Goal: Transaction & Acquisition: Obtain resource

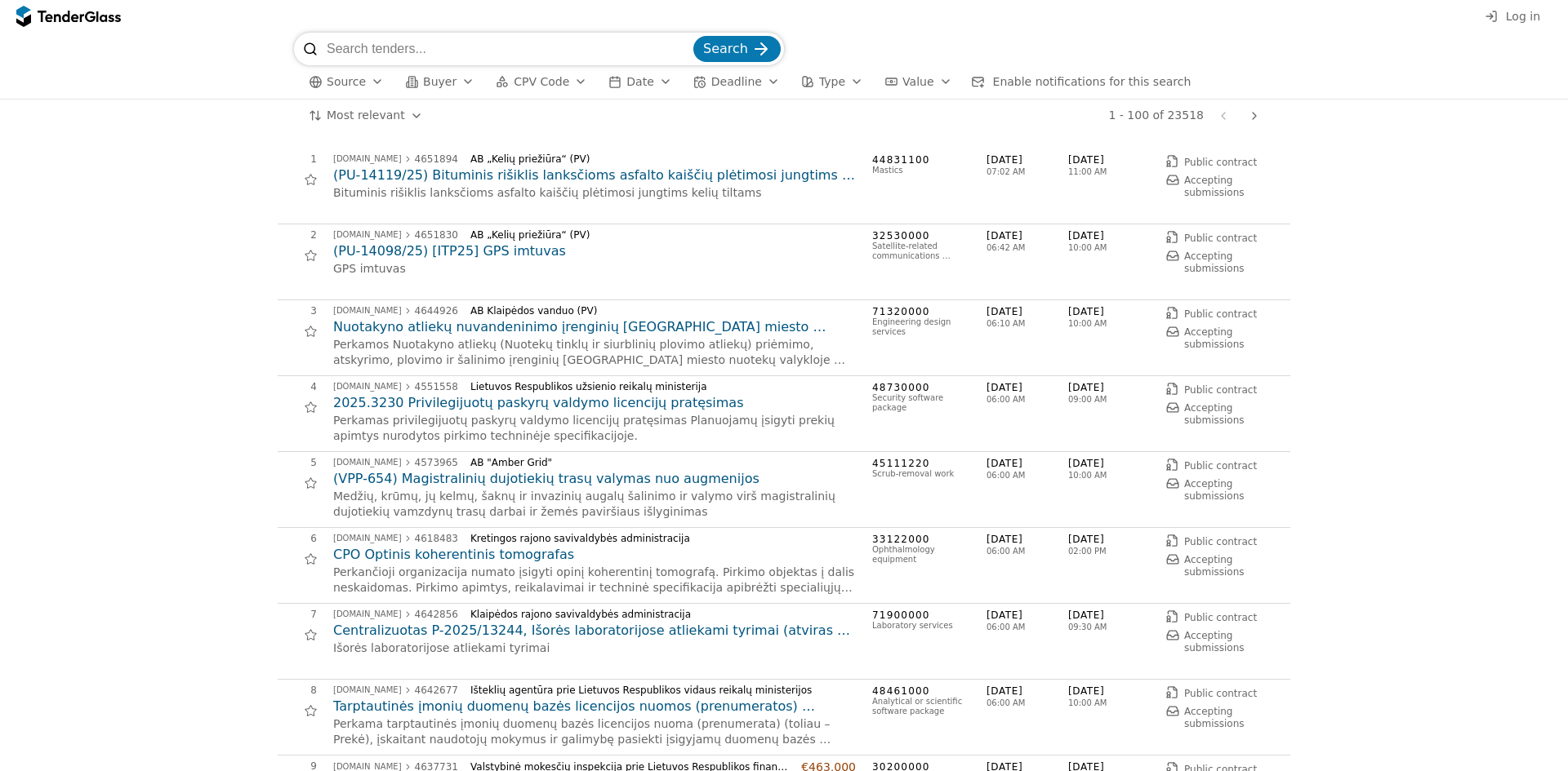
click at [1516, 13] on span "Log in" at bounding box center [1523, 16] width 34 height 13
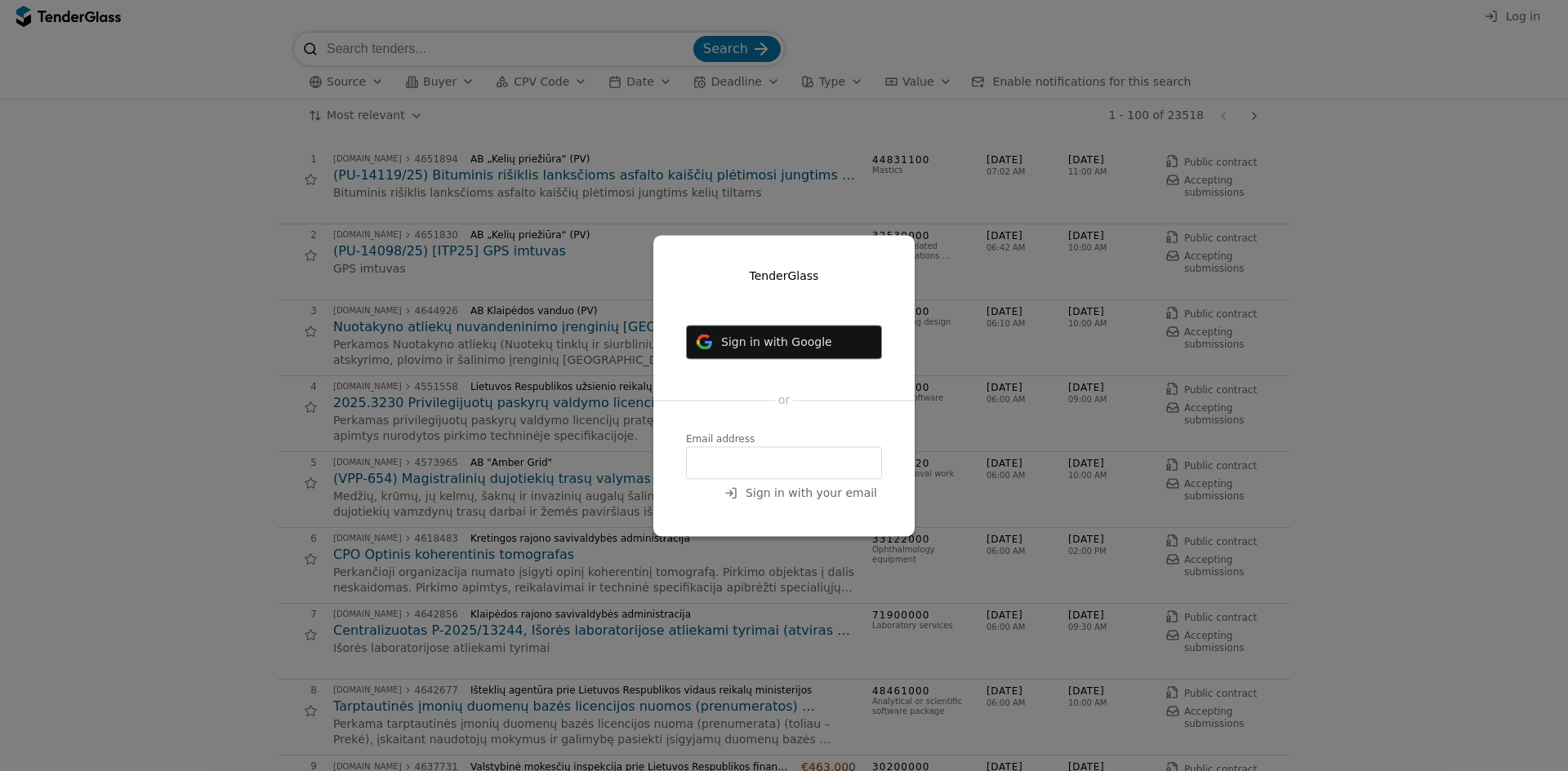
click at [757, 462] on input "email" at bounding box center [784, 462] width 196 height 32
type input "tomas.b@lokmis.lt"
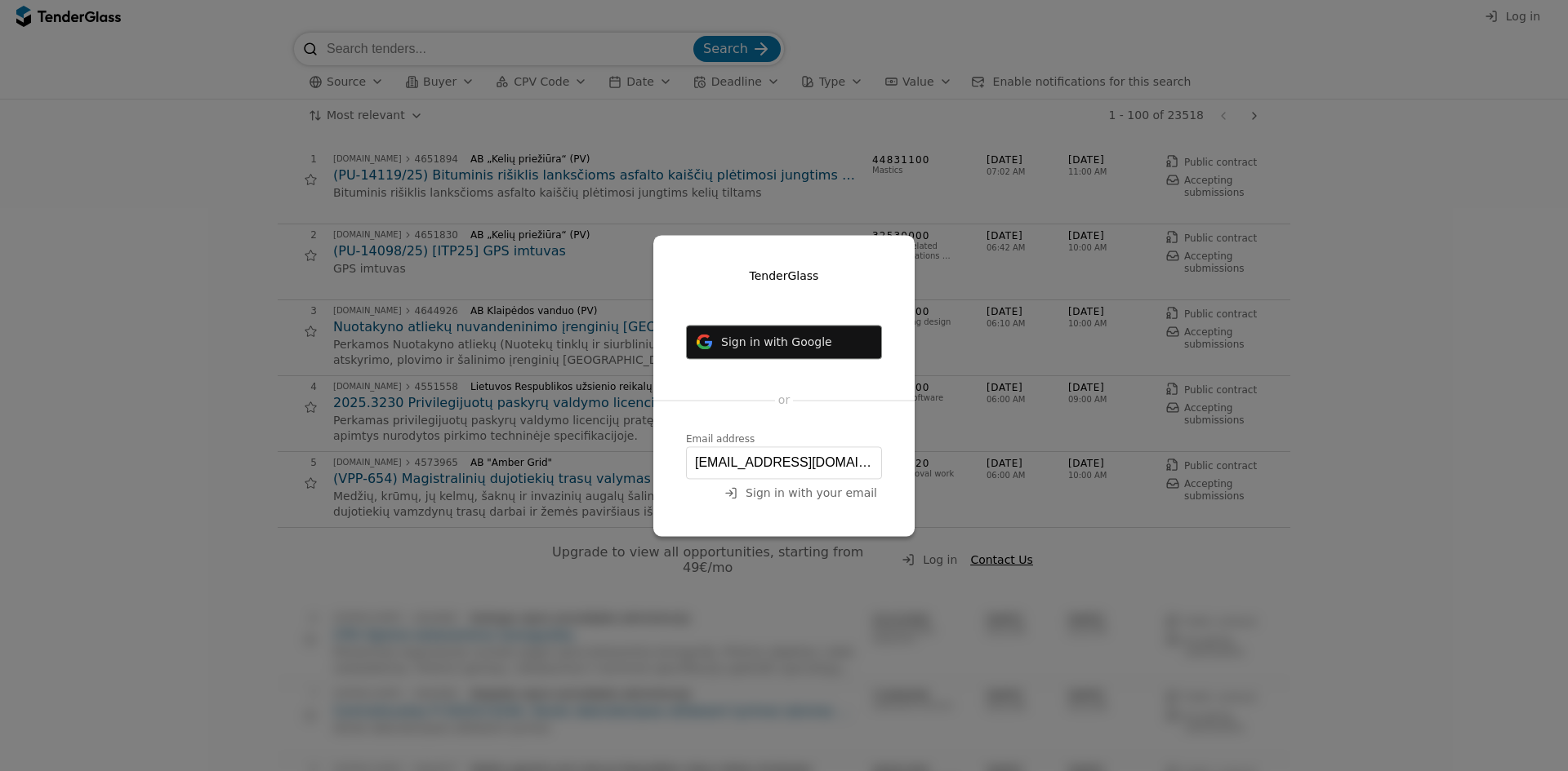
click at [813, 491] on span "Sign in with your email" at bounding box center [811, 492] width 131 height 13
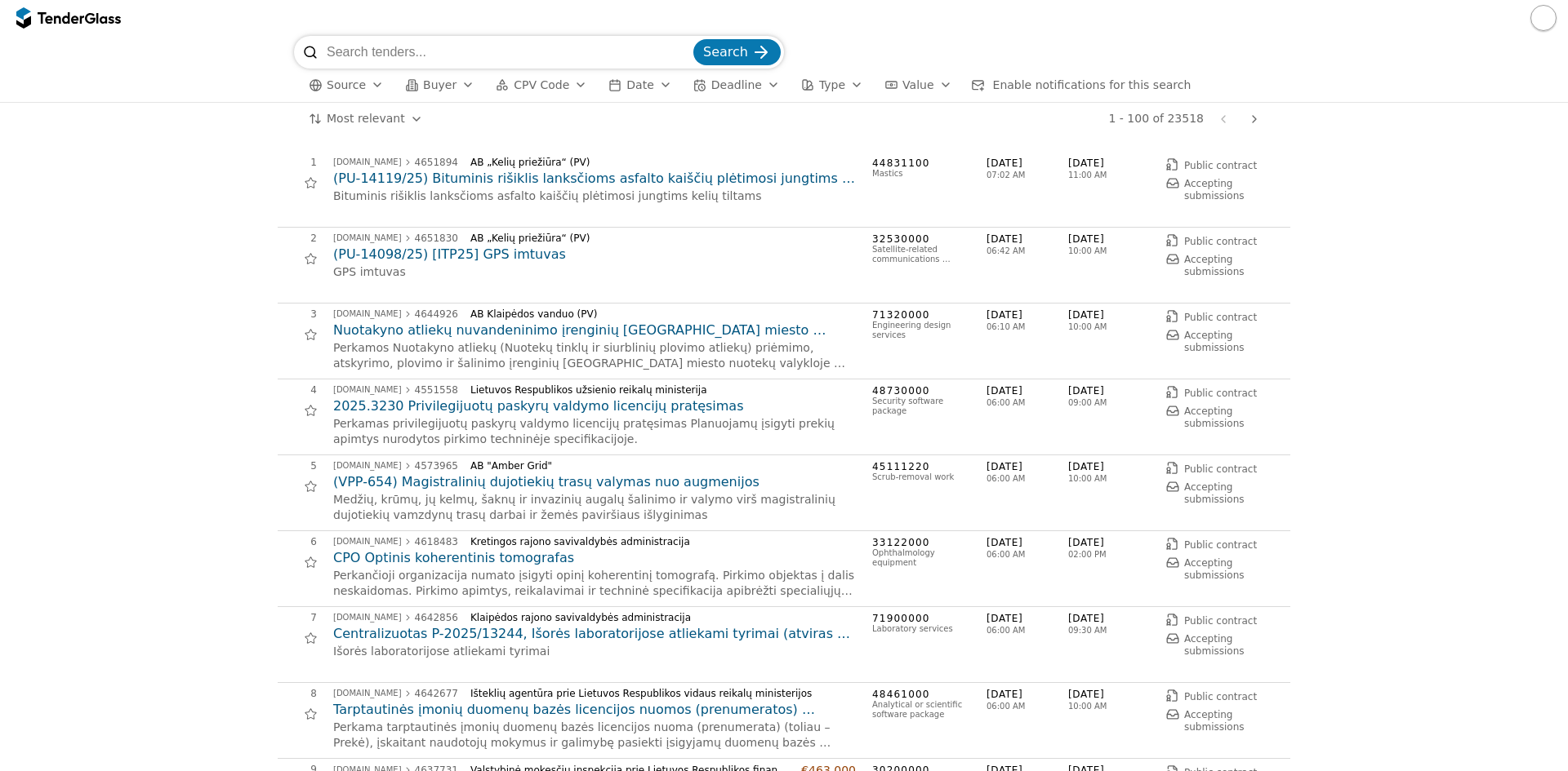
click at [442, 85] on span "Buyer" at bounding box center [440, 84] width 33 height 13
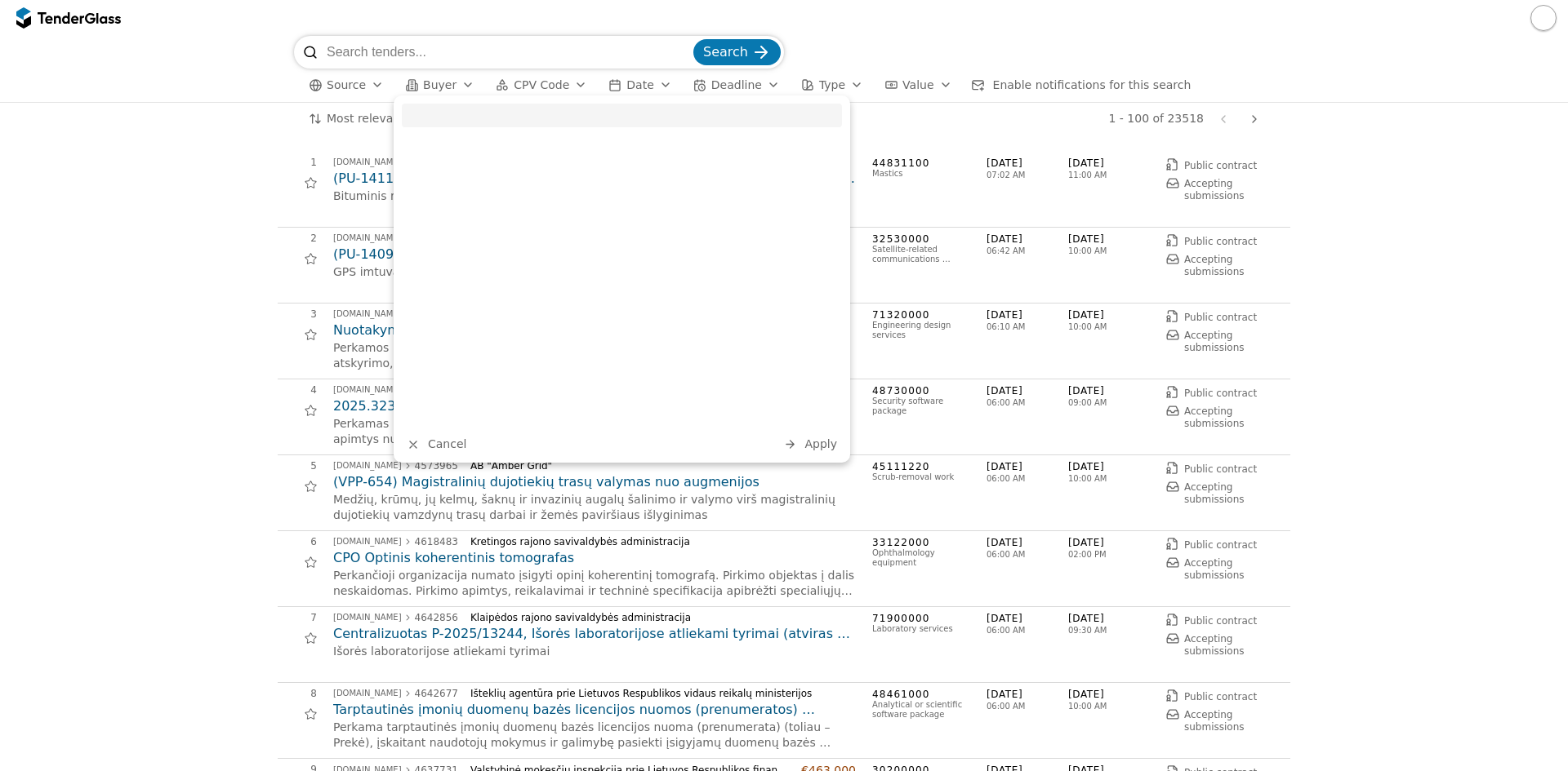
click at [442, 85] on span "Buyer" at bounding box center [440, 84] width 33 height 13
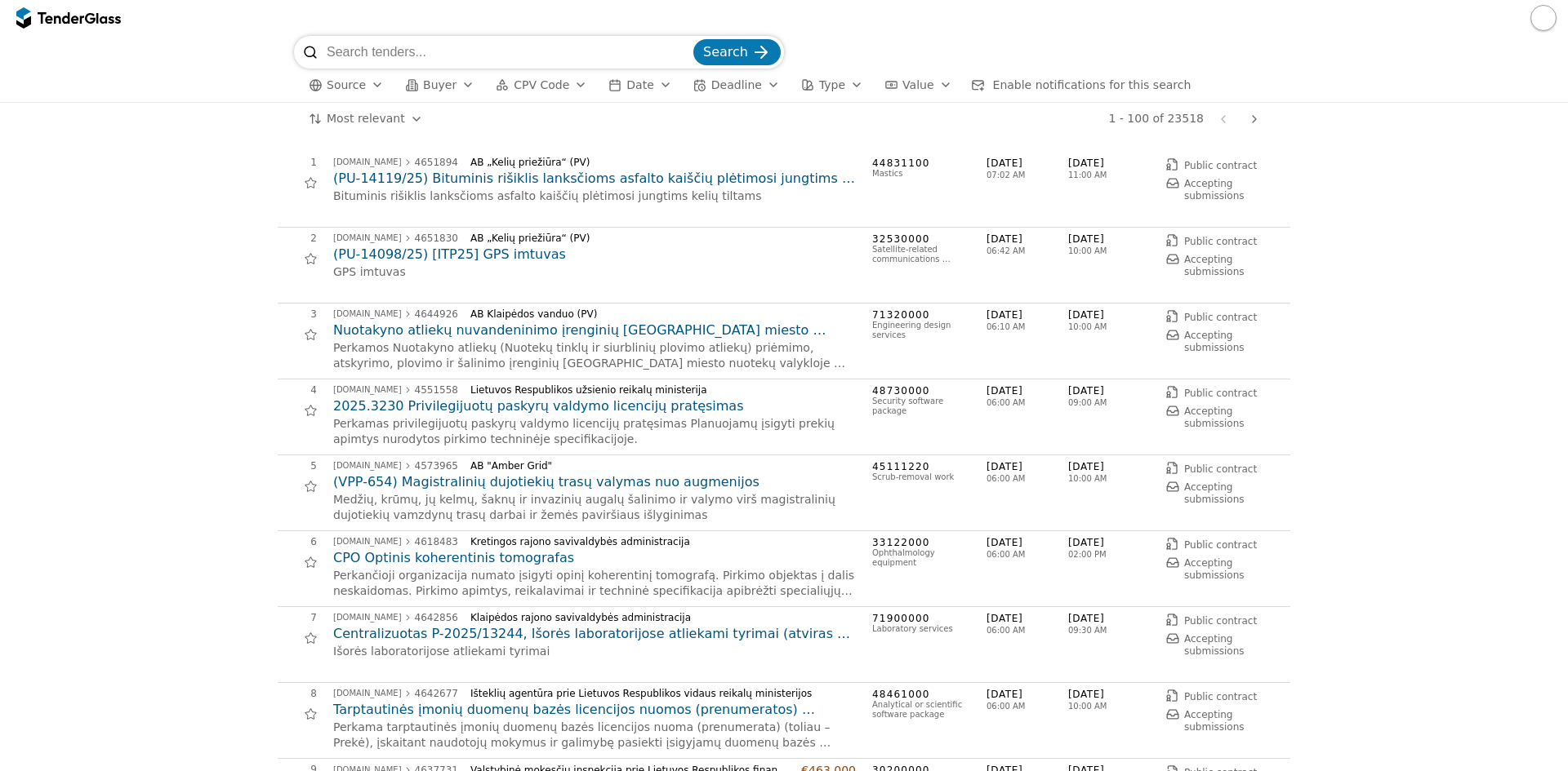
click at [528, 78] on span "CPV Code" at bounding box center [541, 84] width 56 height 13
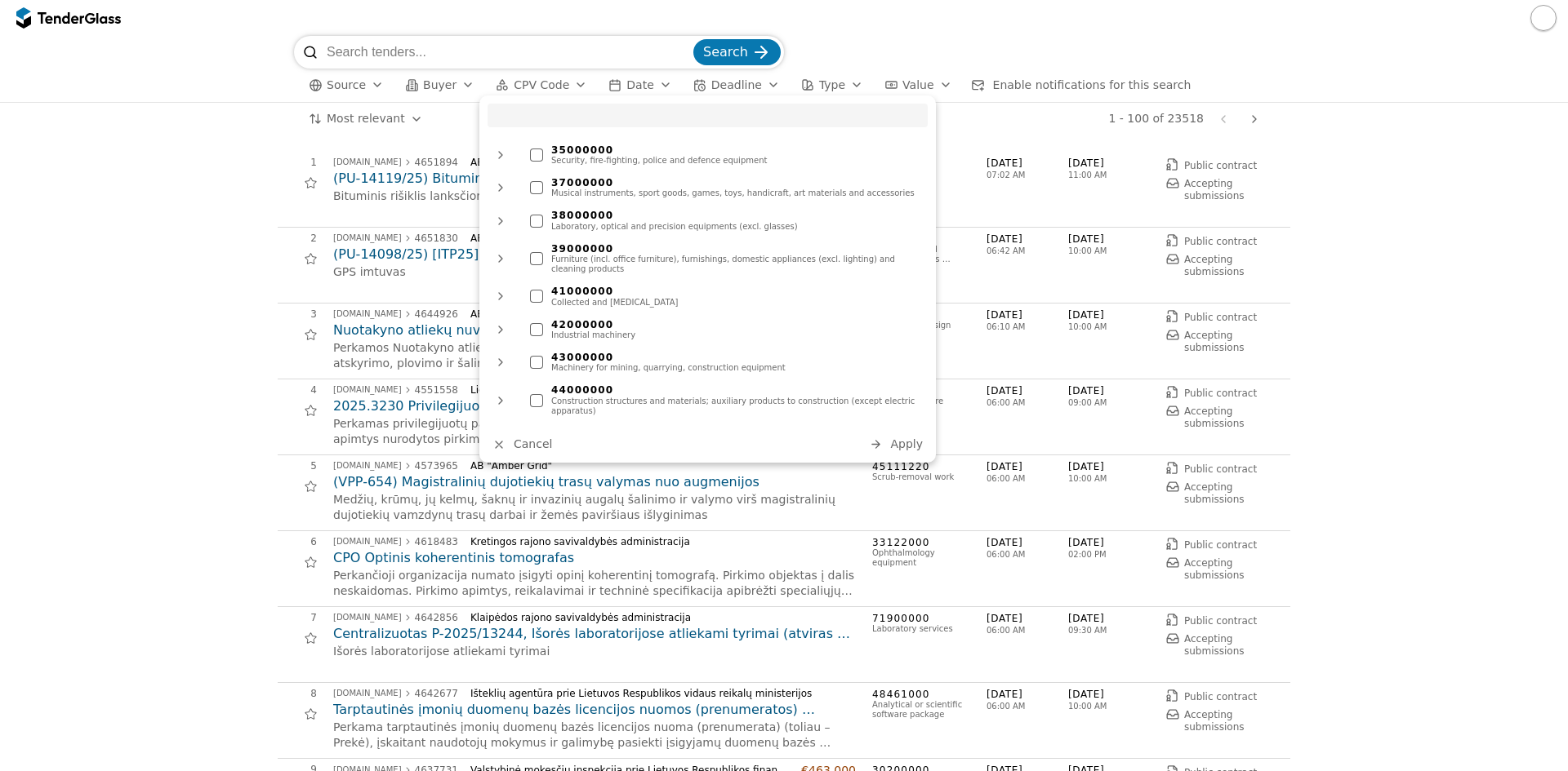
scroll to position [386, 0]
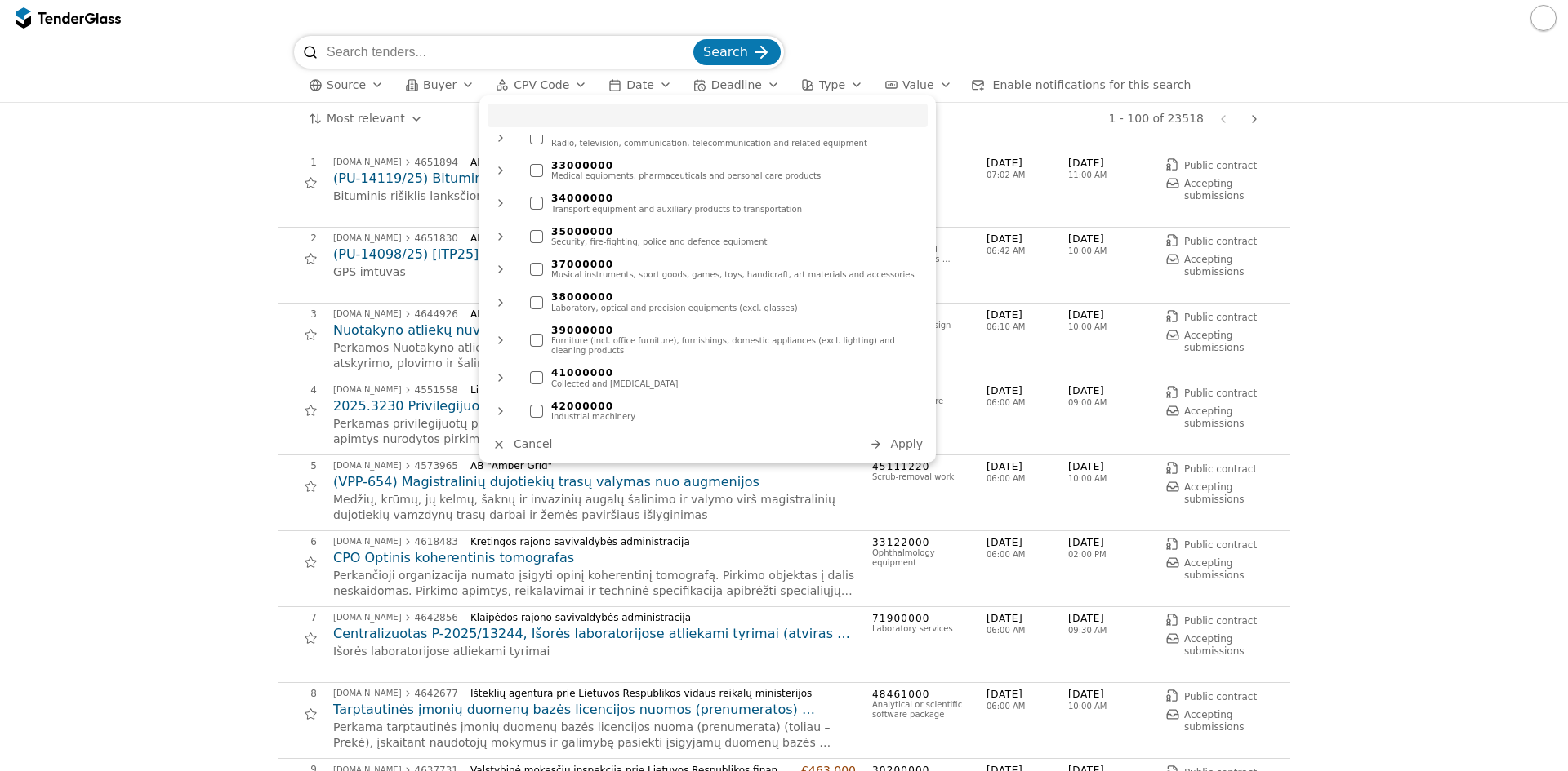
click at [538, 296] on div at bounding box center [536, 302] width 13 height 13
click at [534, 231] on div at bounding box center [536, 236] width 13 height 13
click at [501, 231] on div at bounding box center [500, 236] width 39 height 42
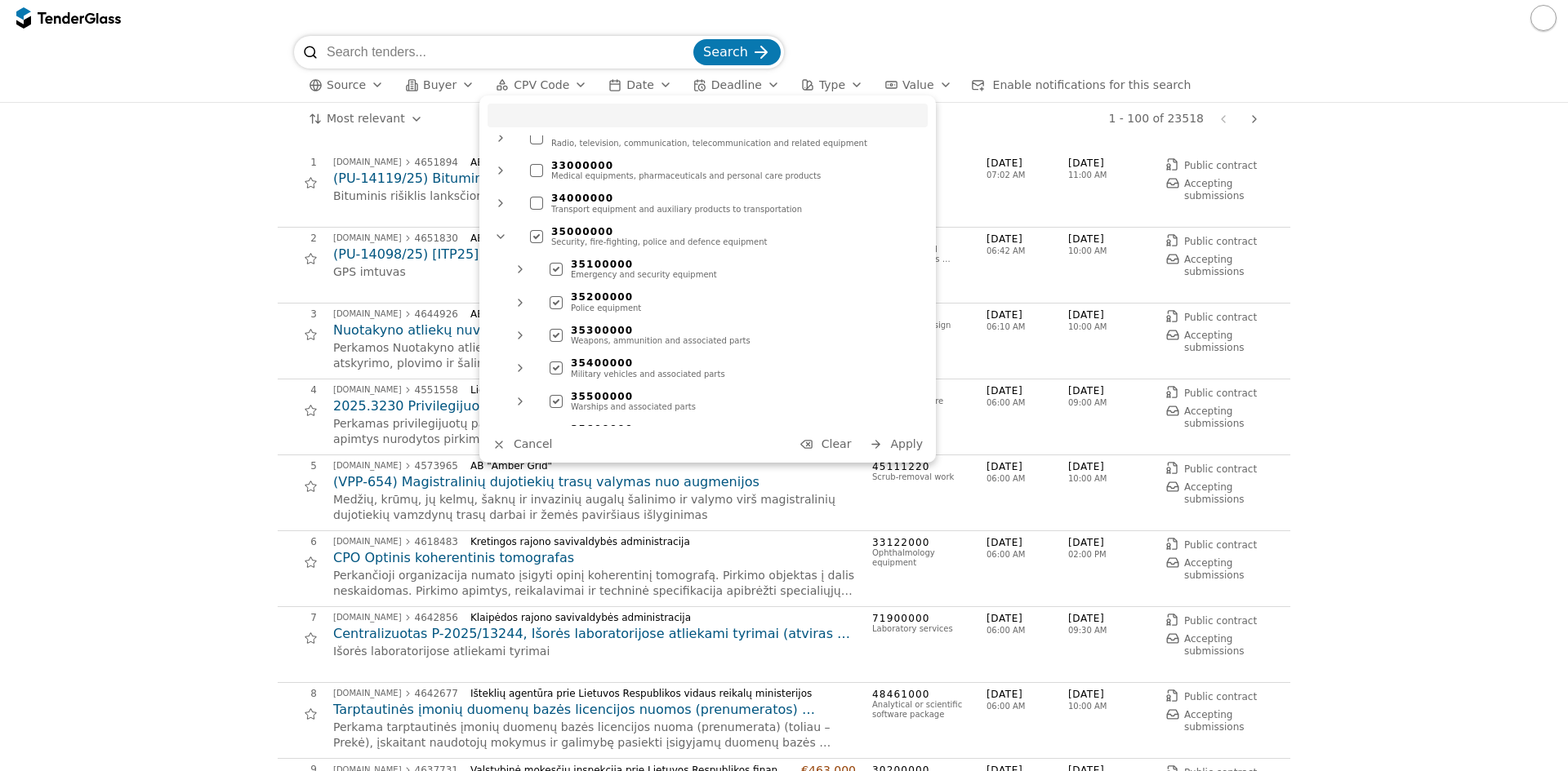
click at [518, 227] on div "35000000 Security, fire-fighting, police and defence equipment" at bounding box center [707, 236] width 441 height 29
click at [505, 228] on div at bounding box center [500, 236] width 42 height 39
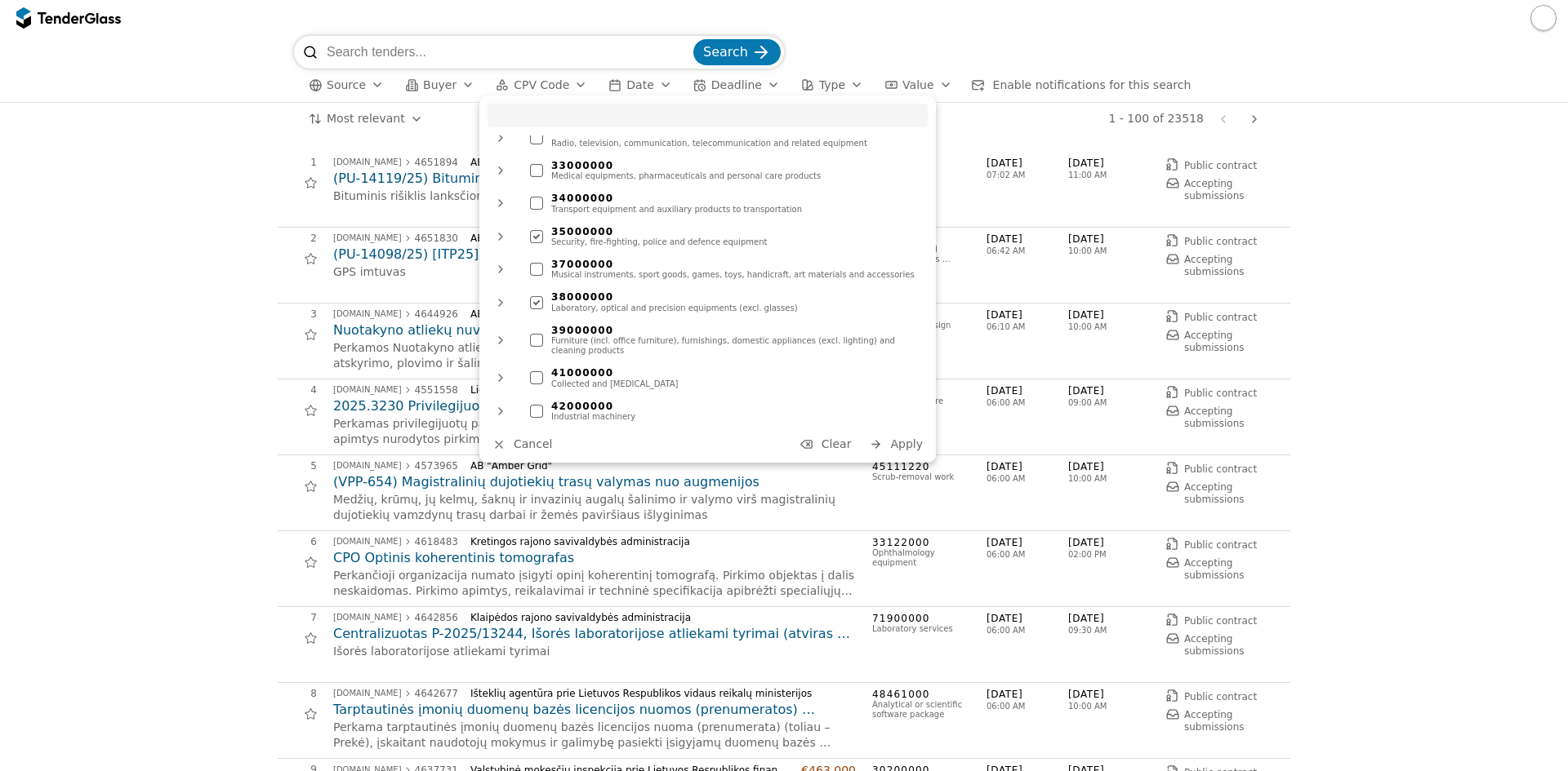
scroll to position [305, 0]
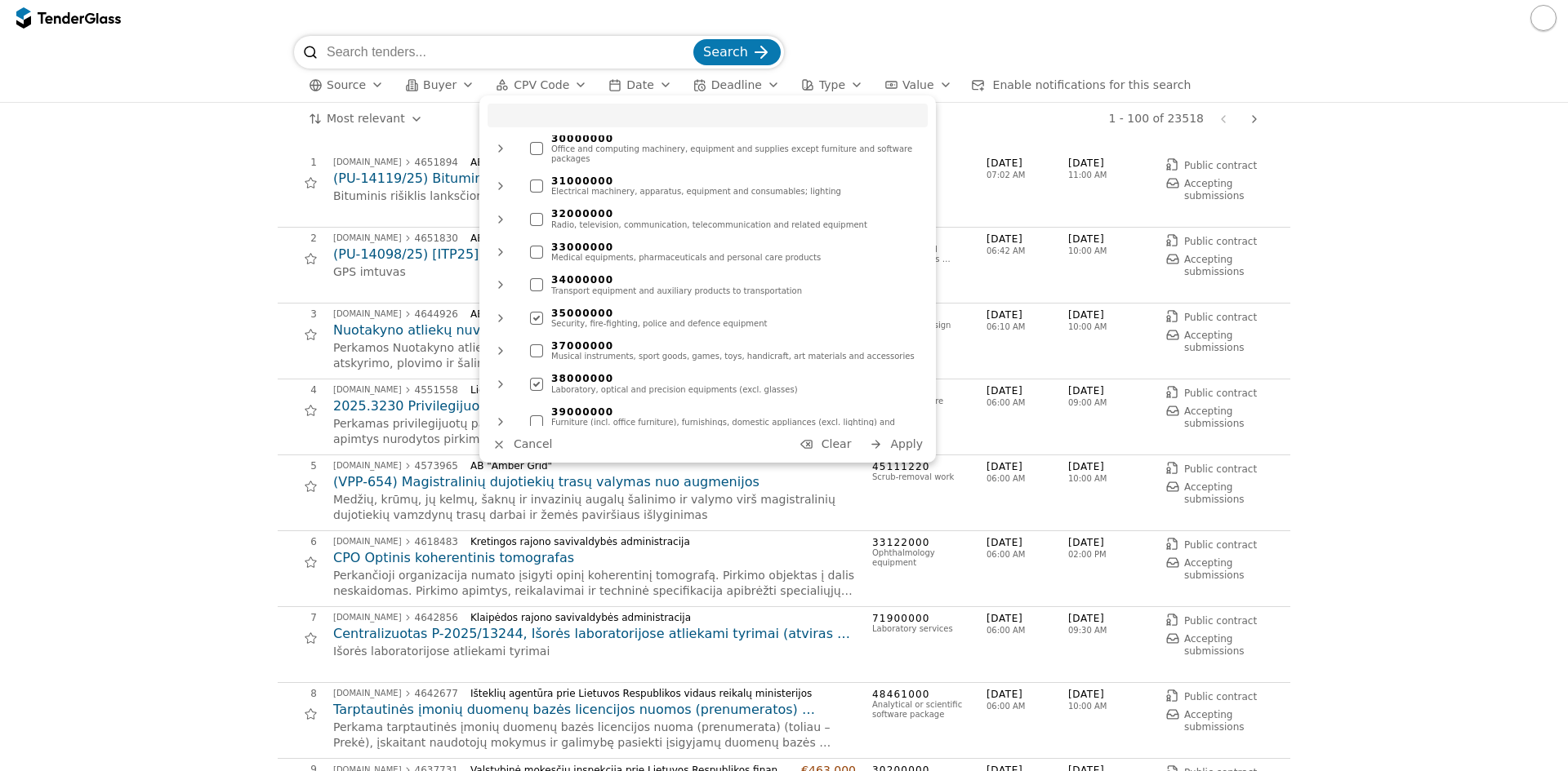
click at [532, 213] on div at bounding box center [536, 219] width 13 height 13
click at [535, 180] on div at bounding box center [536, 185] width 13 height 13
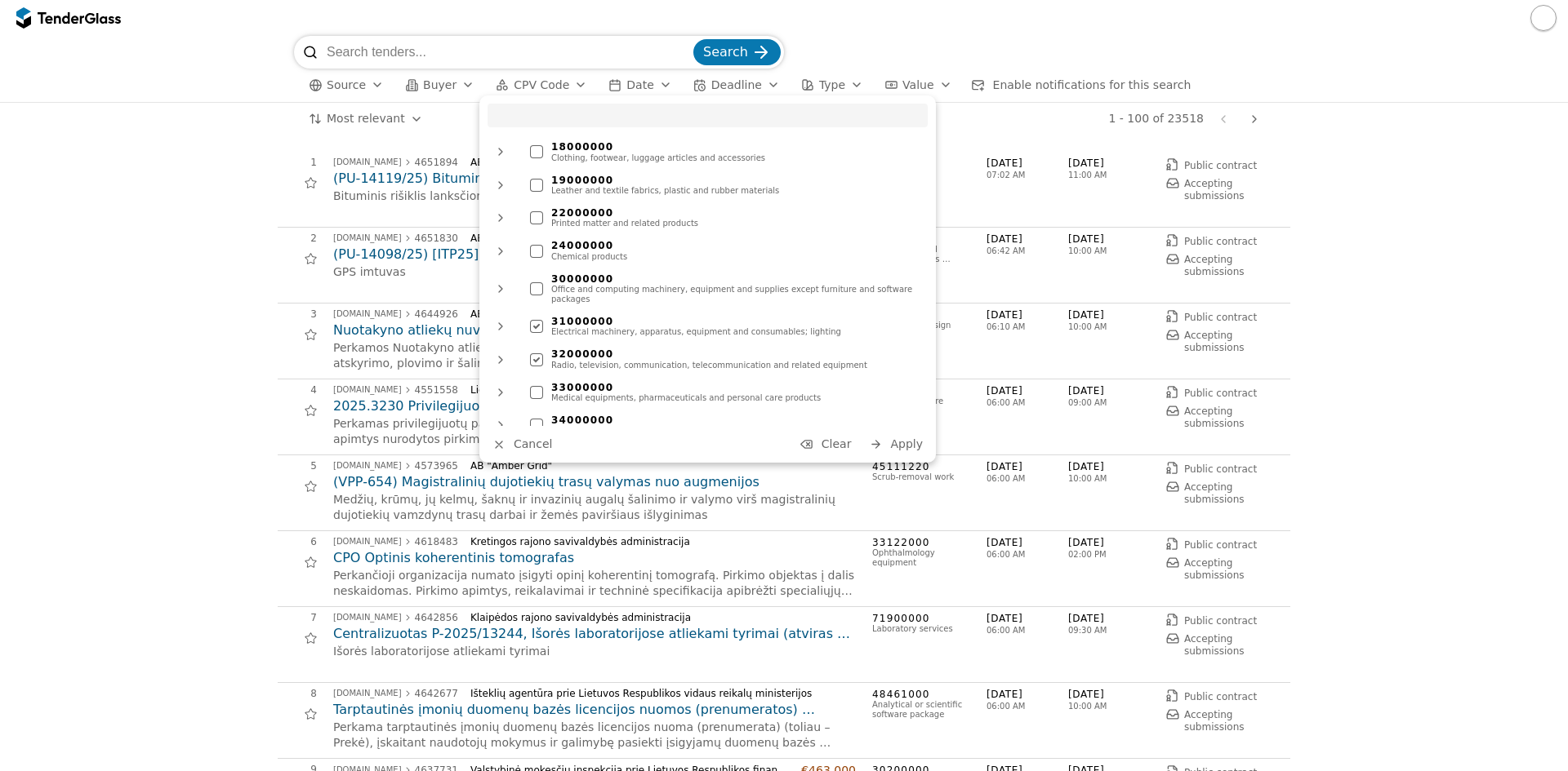
scroll to position [142, 0]
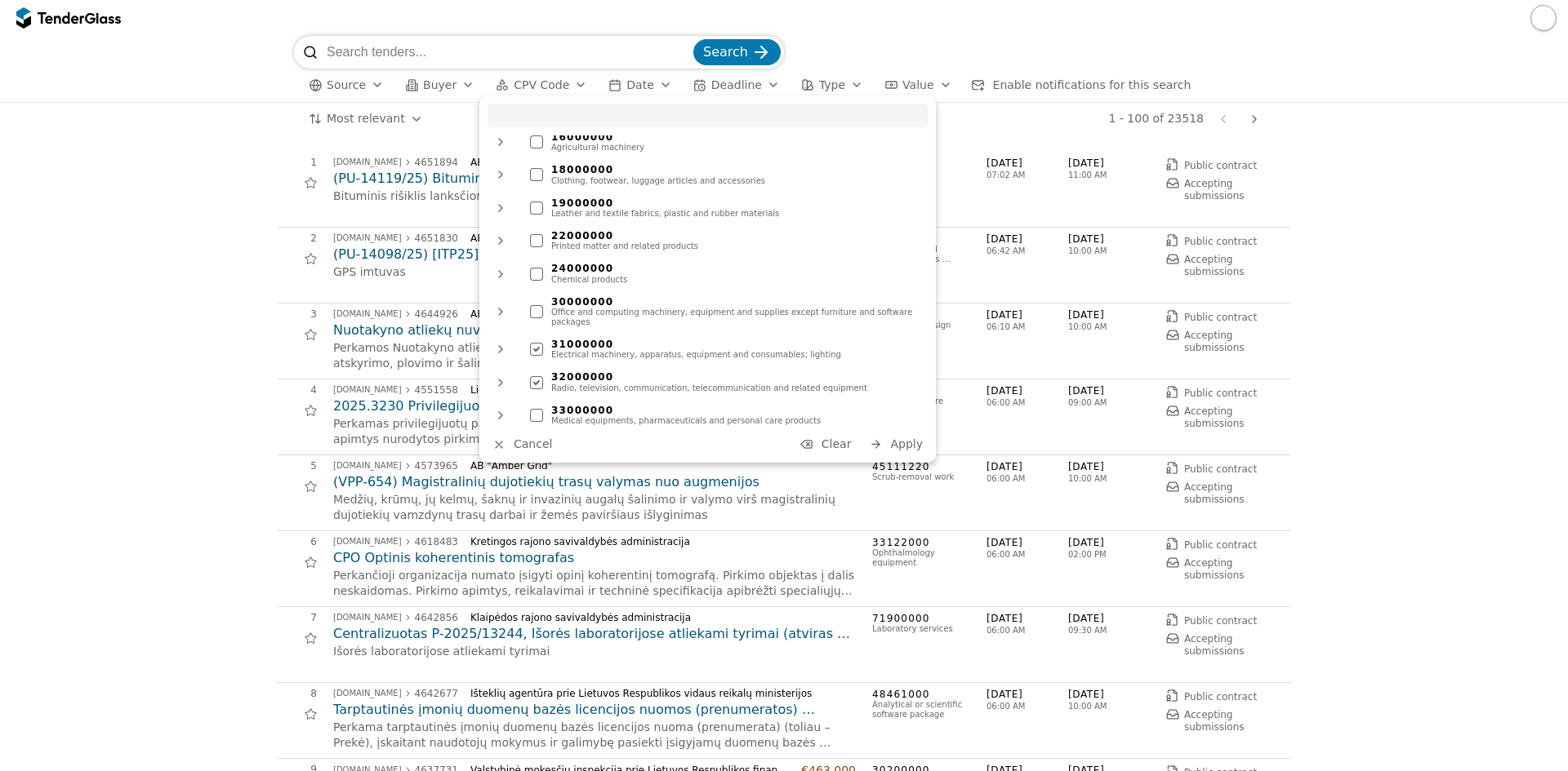
click at [537, 277] on div at bounding box center [536, 274] width 13 height 13
click at [532, 207] on div at bounding box center [536, 208] width 13 height 13
click at [537, 173] on div at bounding box center [536, 174] width 13 height 13
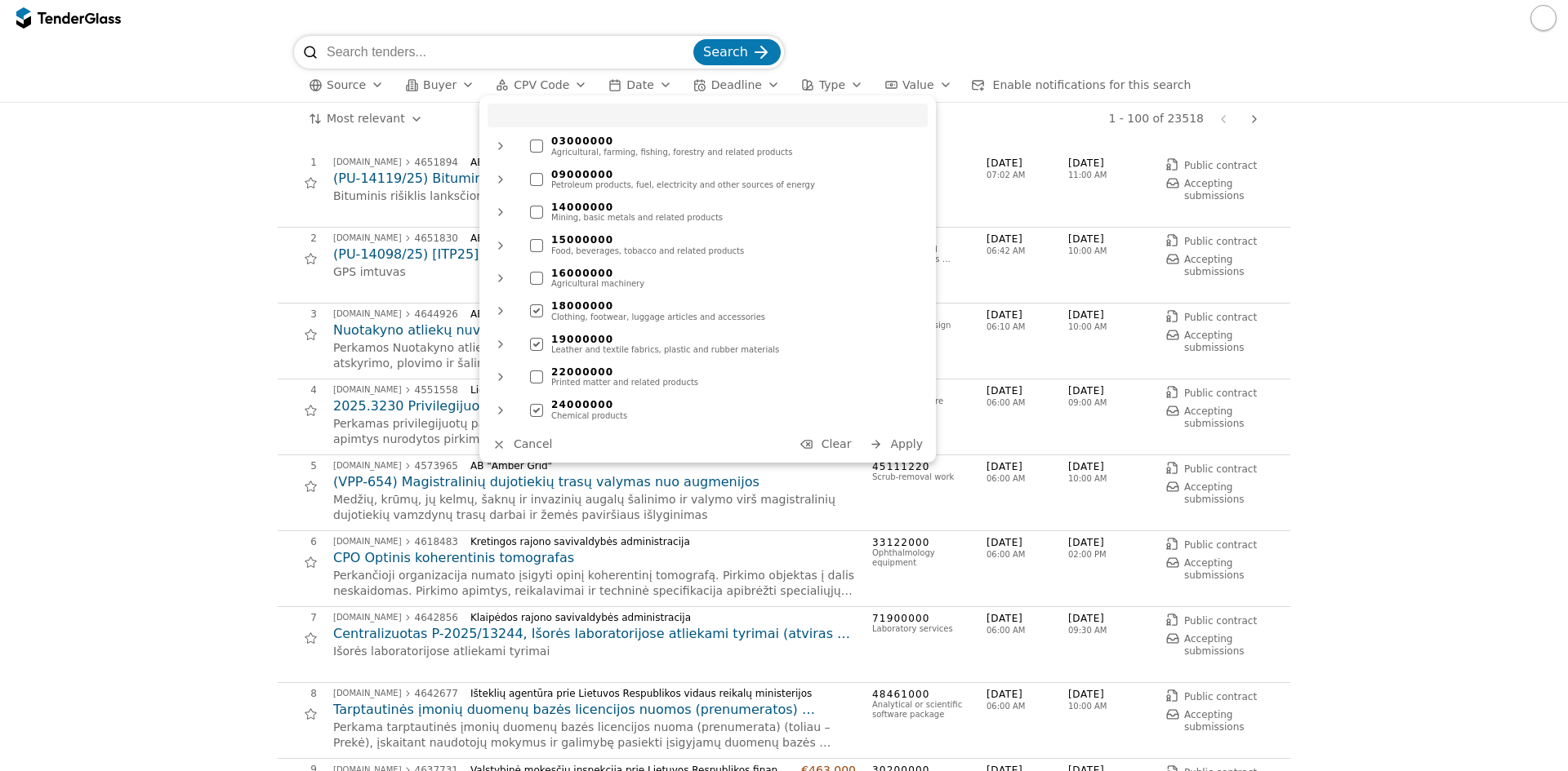
scroll to position [0, 0]
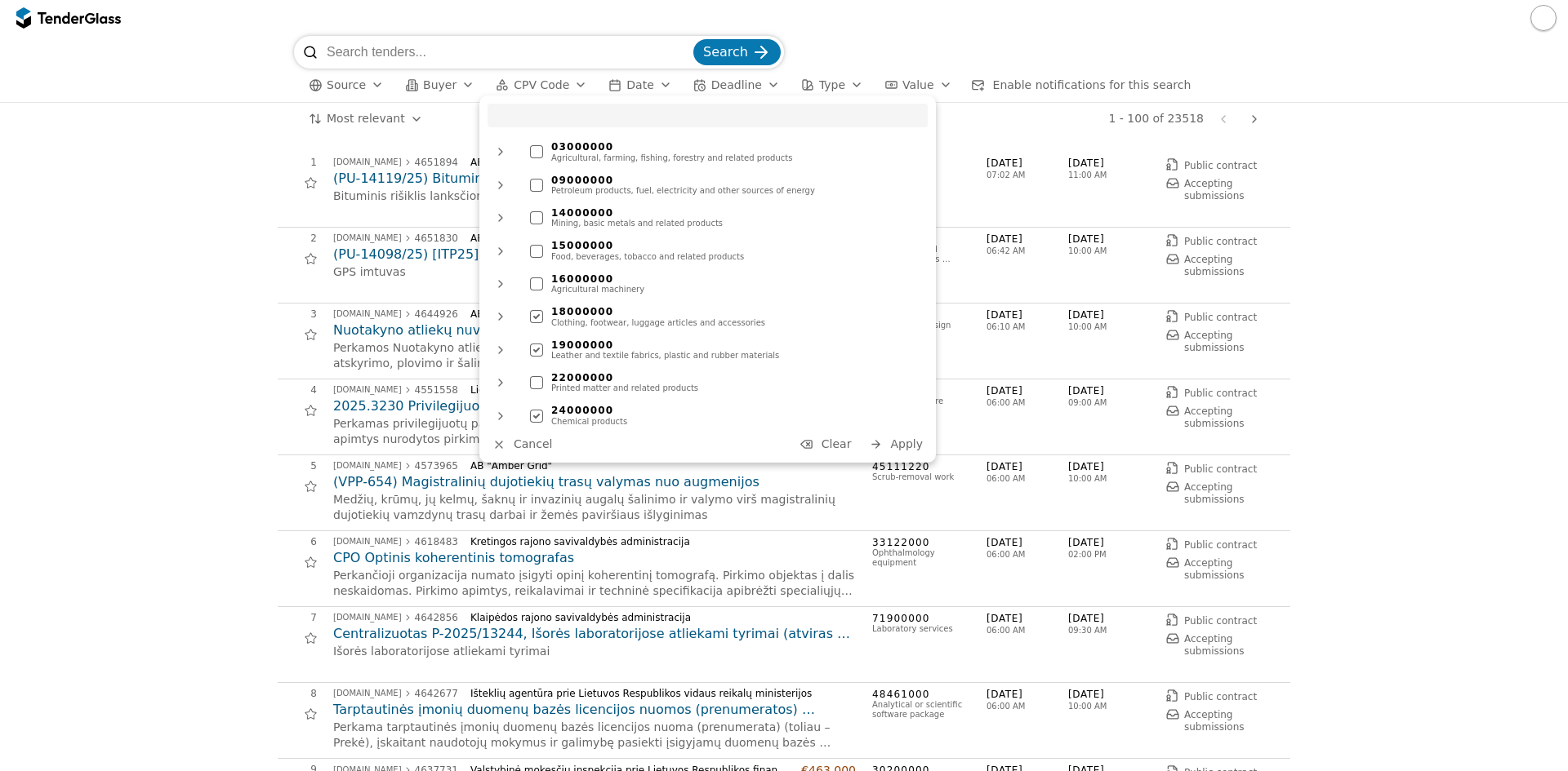
click at [534, 183] on div at bounding box center [536, 184] width 13 height 13
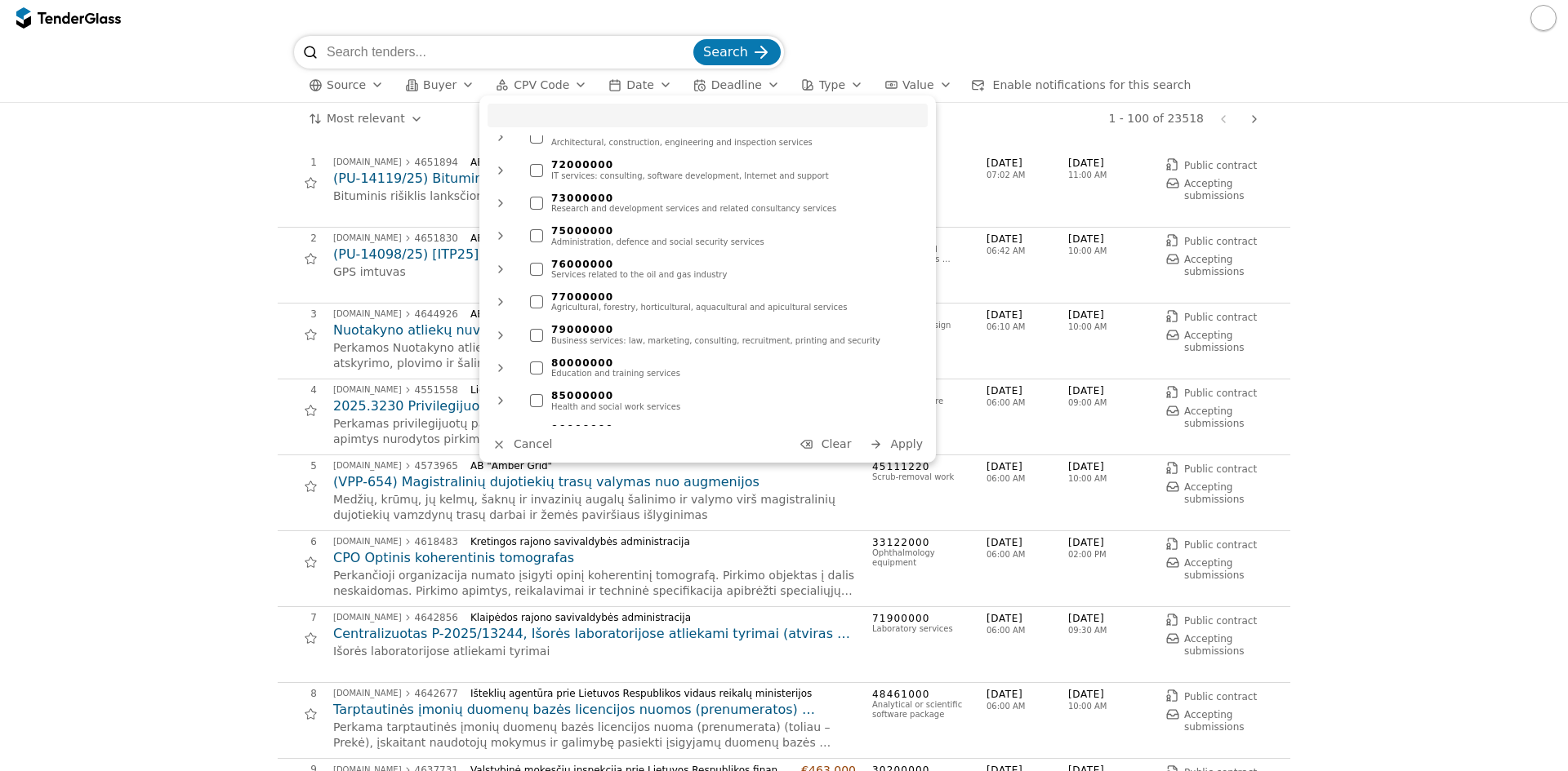
scroll to position [1204, 0]
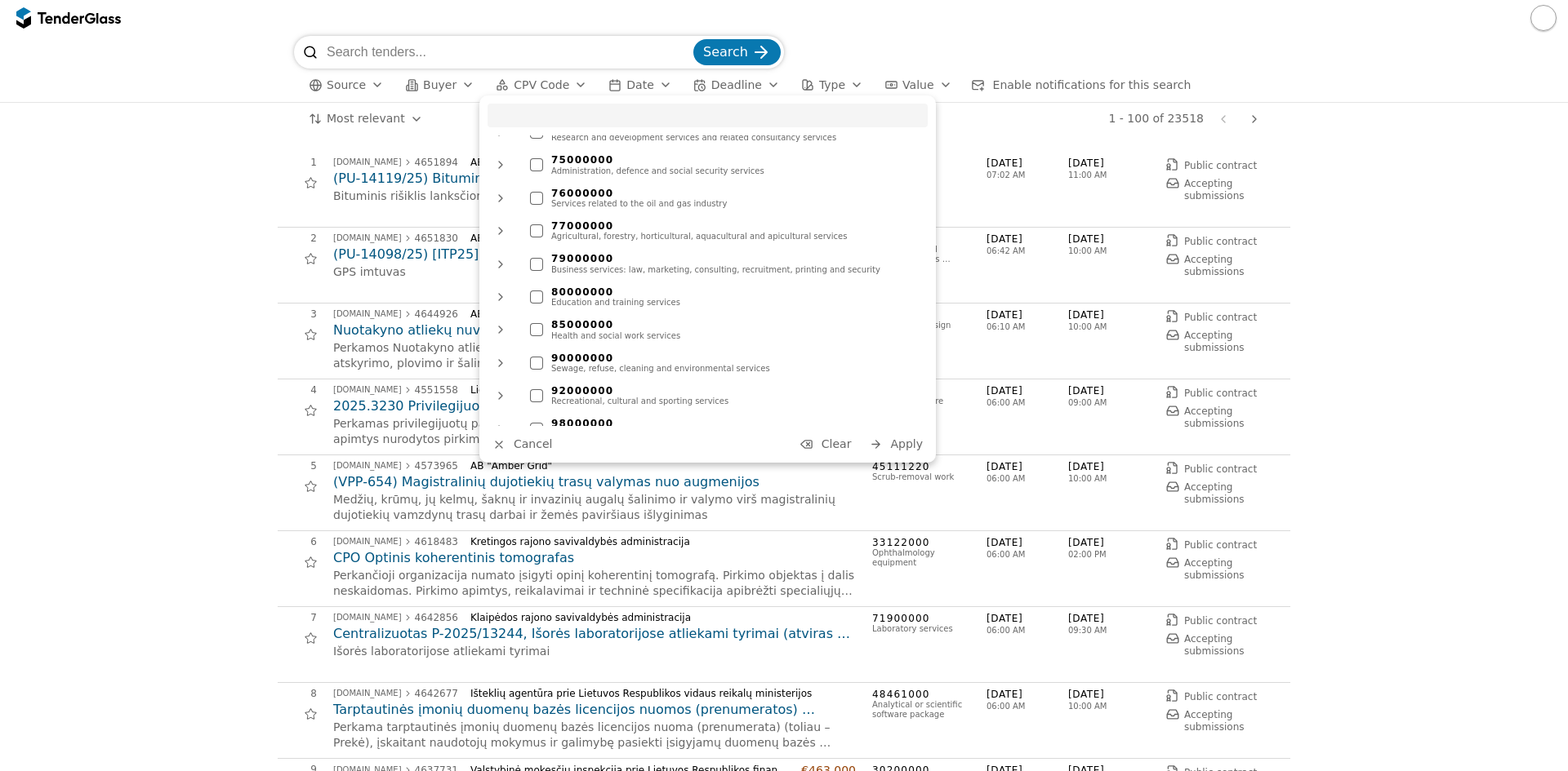
click at [898, 440] on span "Apply" at bounding box center [906, 443] width 32 height 13
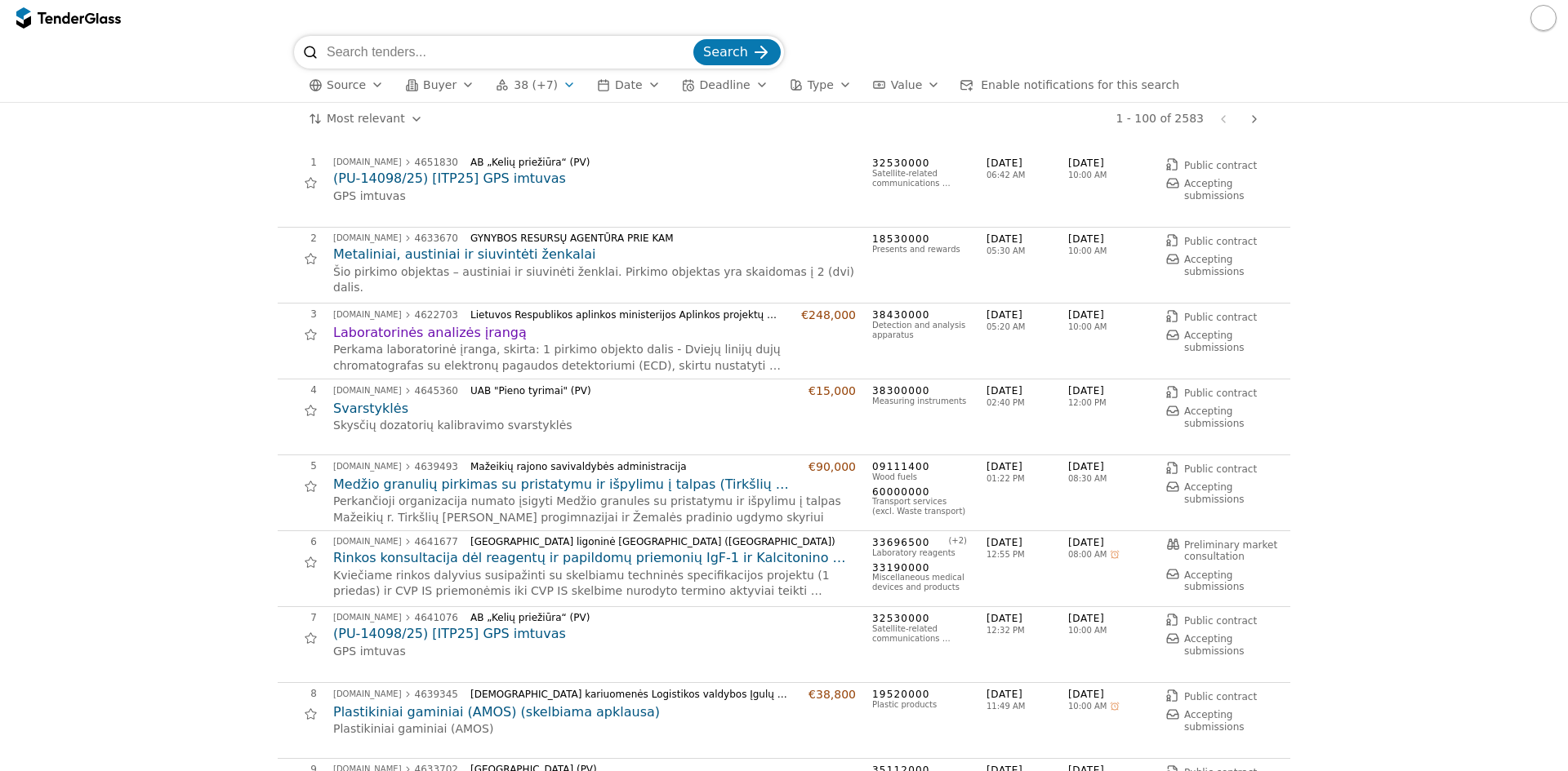
click at [476, 331] on h2 "Laboratorinės analizės įrangą" at bounding box center [595, 333] width 523 height 18
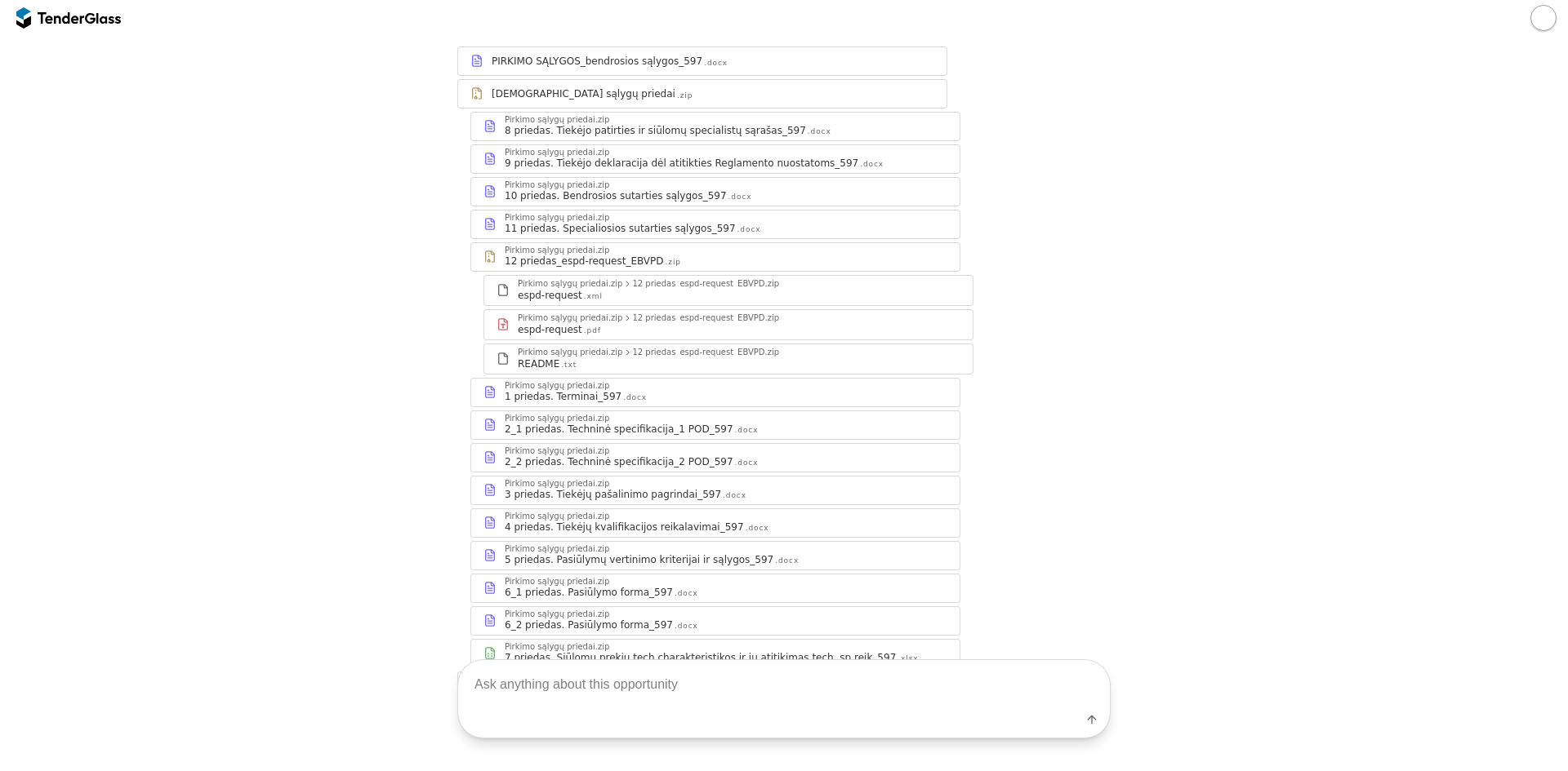
scroll to position [385, 0]
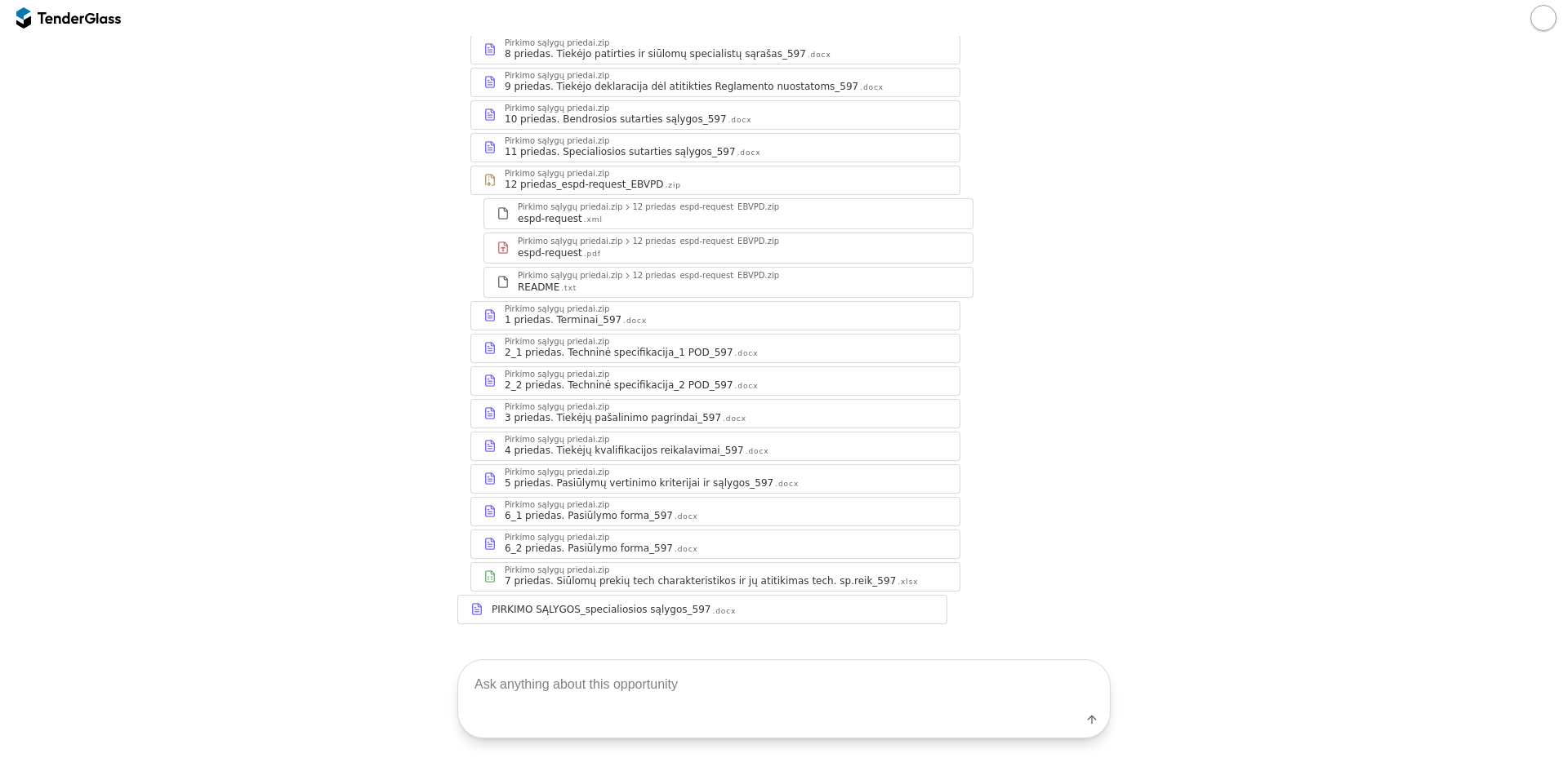
click at [663, 346] on div "2_1 priedas. Techninė specifikacija_1 POD_597" at bounding box center [618, 352] width 229 height 13
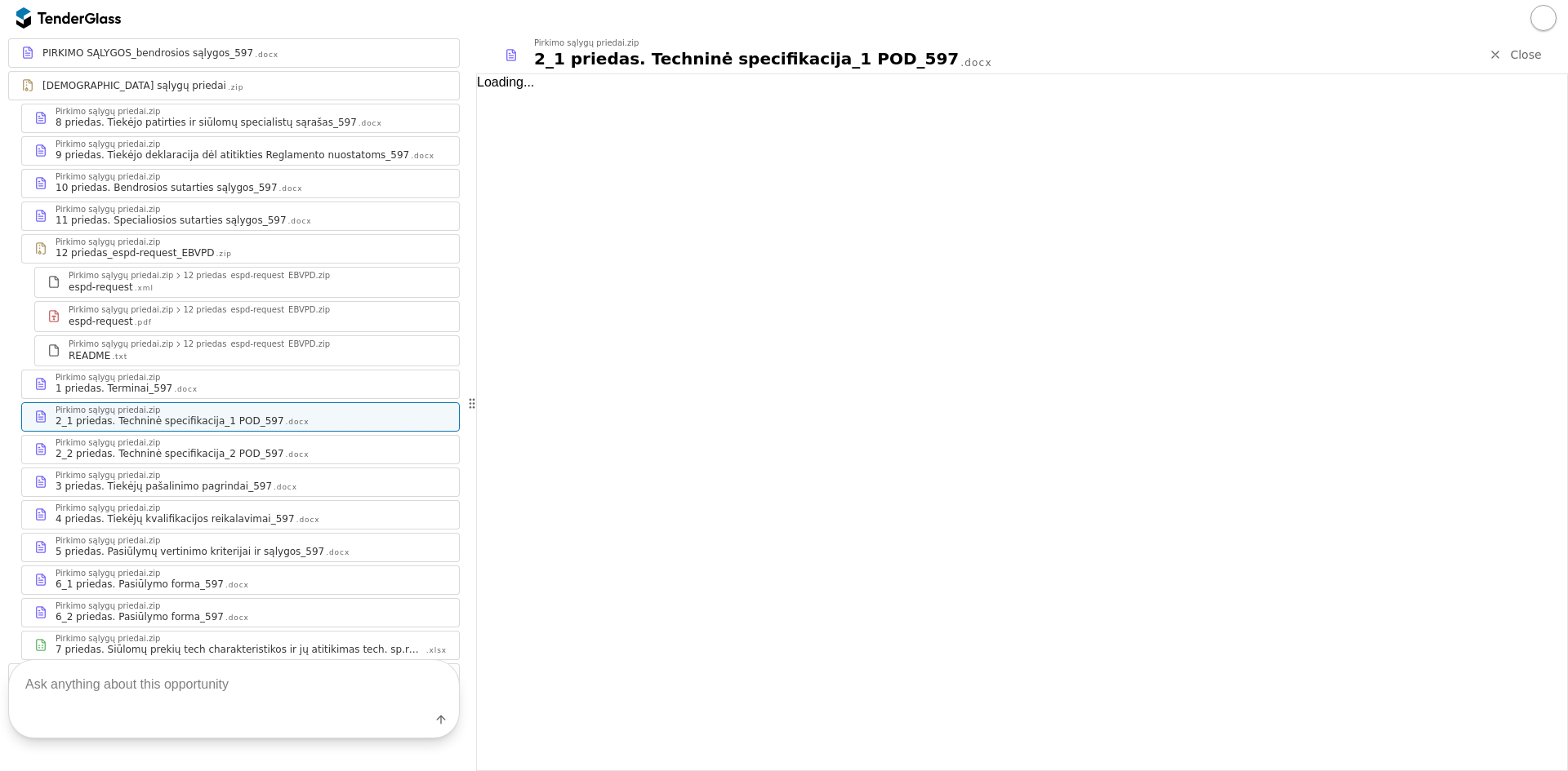
scroll to position [453, 0]
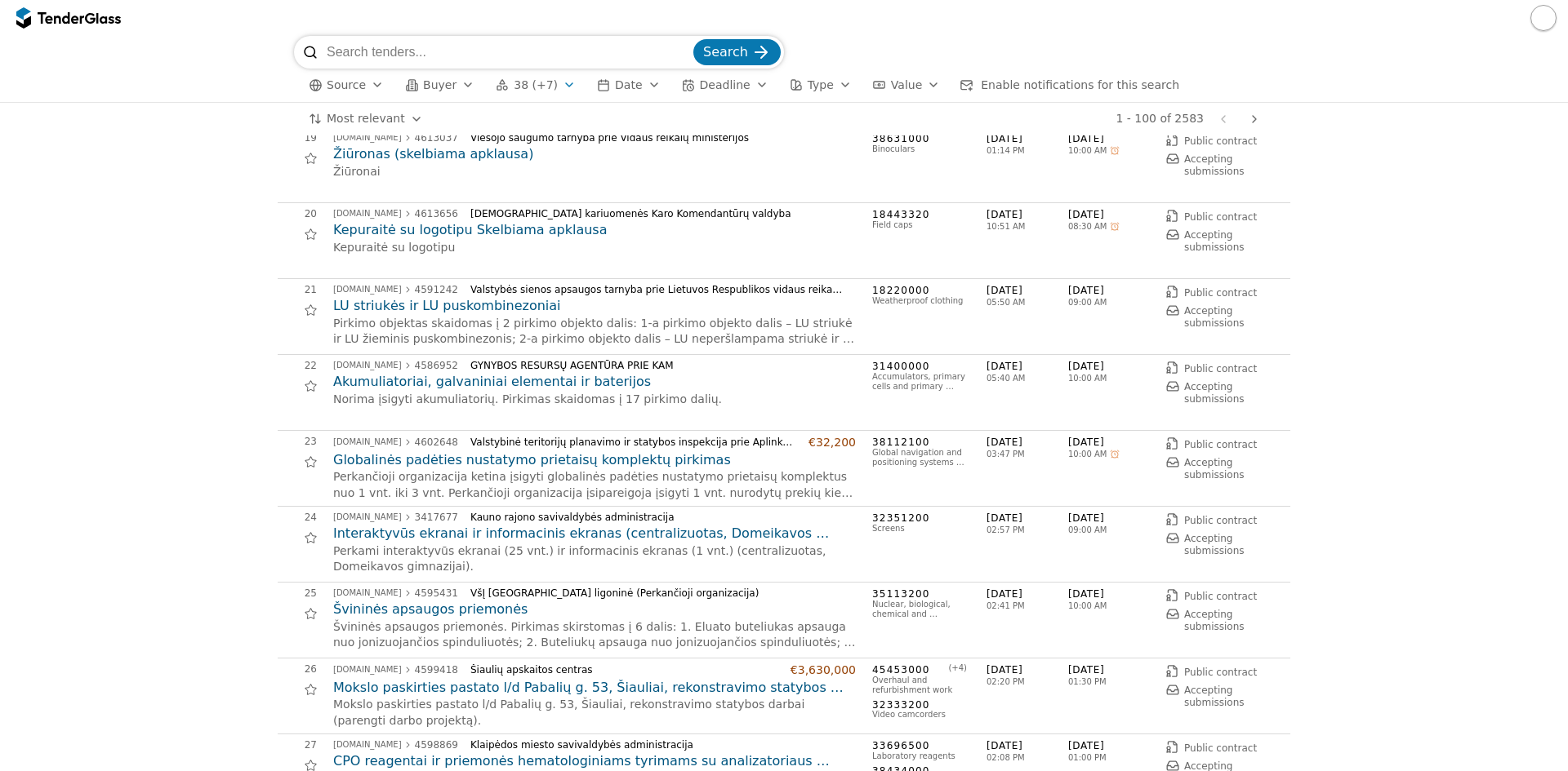
scroll to position [1469, 0]
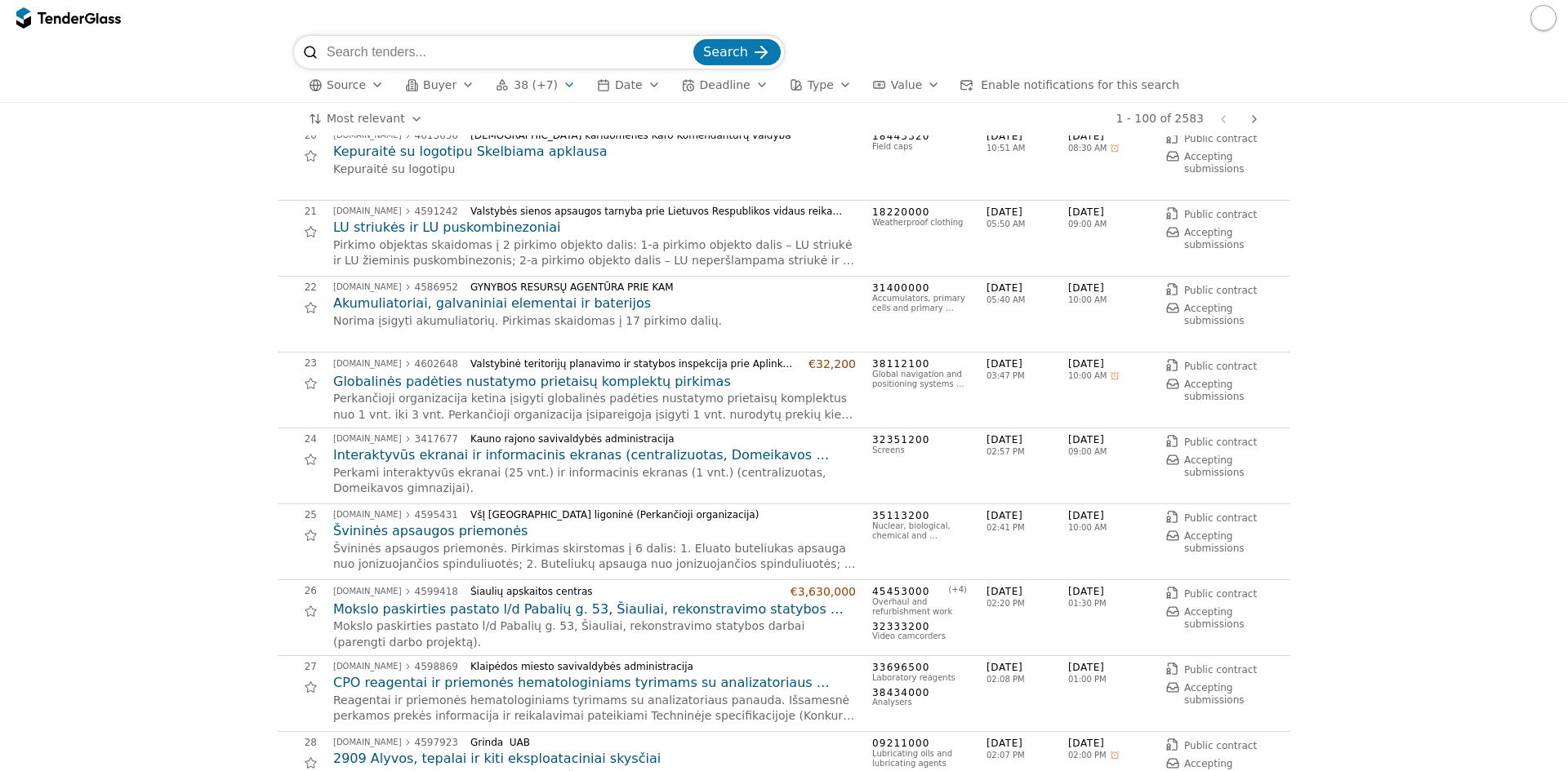
click at [494, 528] on h2 "Švininės apsaugos priemonės" at bounding box center [595, 532] width 523 height 18
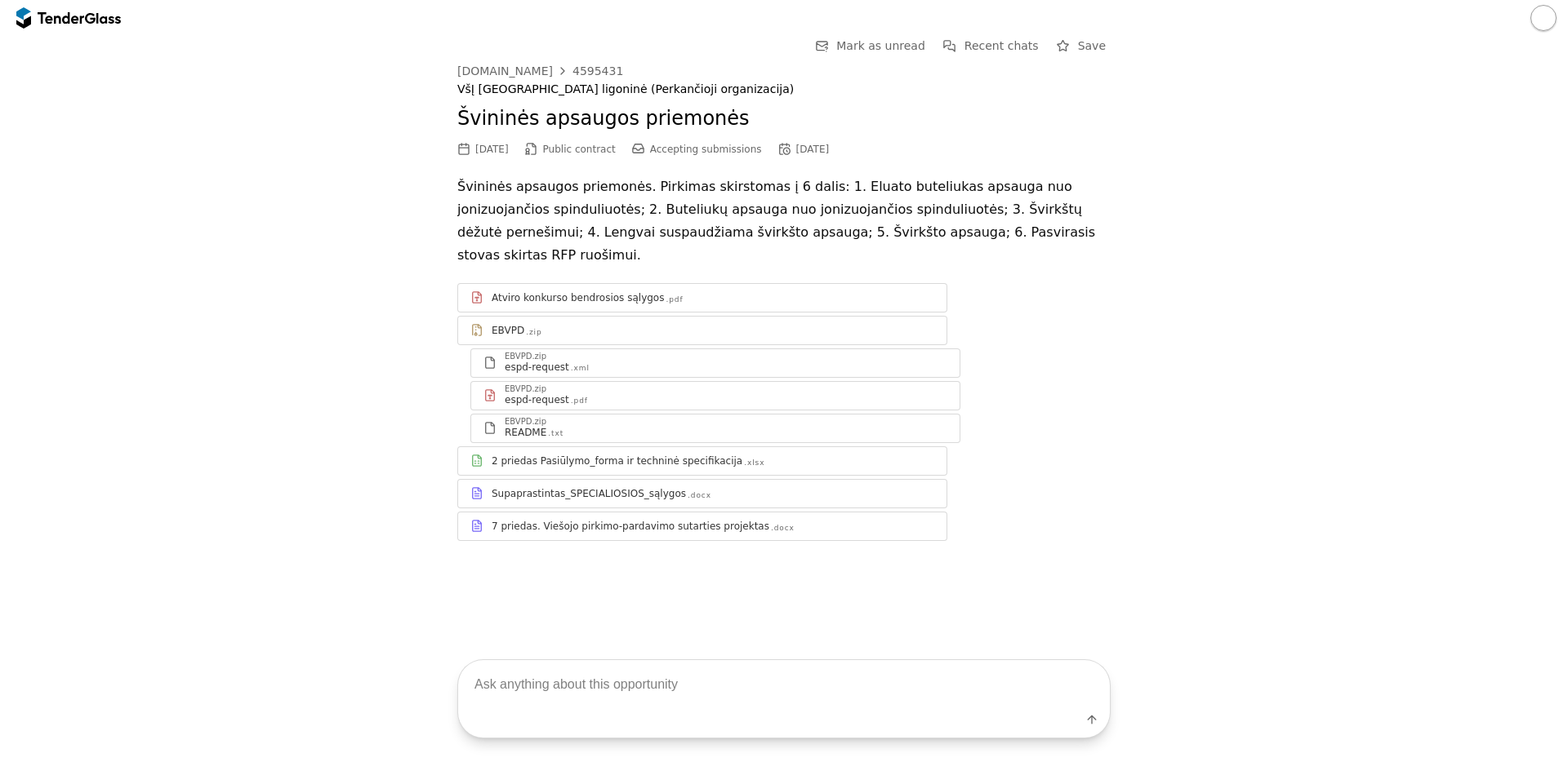
click at [591, 455] on div "2 priedas Pasiūlymo_forma ir techninė specifikacija" at bounding box center [616, 461] width 250 height 13
